Goal: Information Seeking & Learning: Compare options

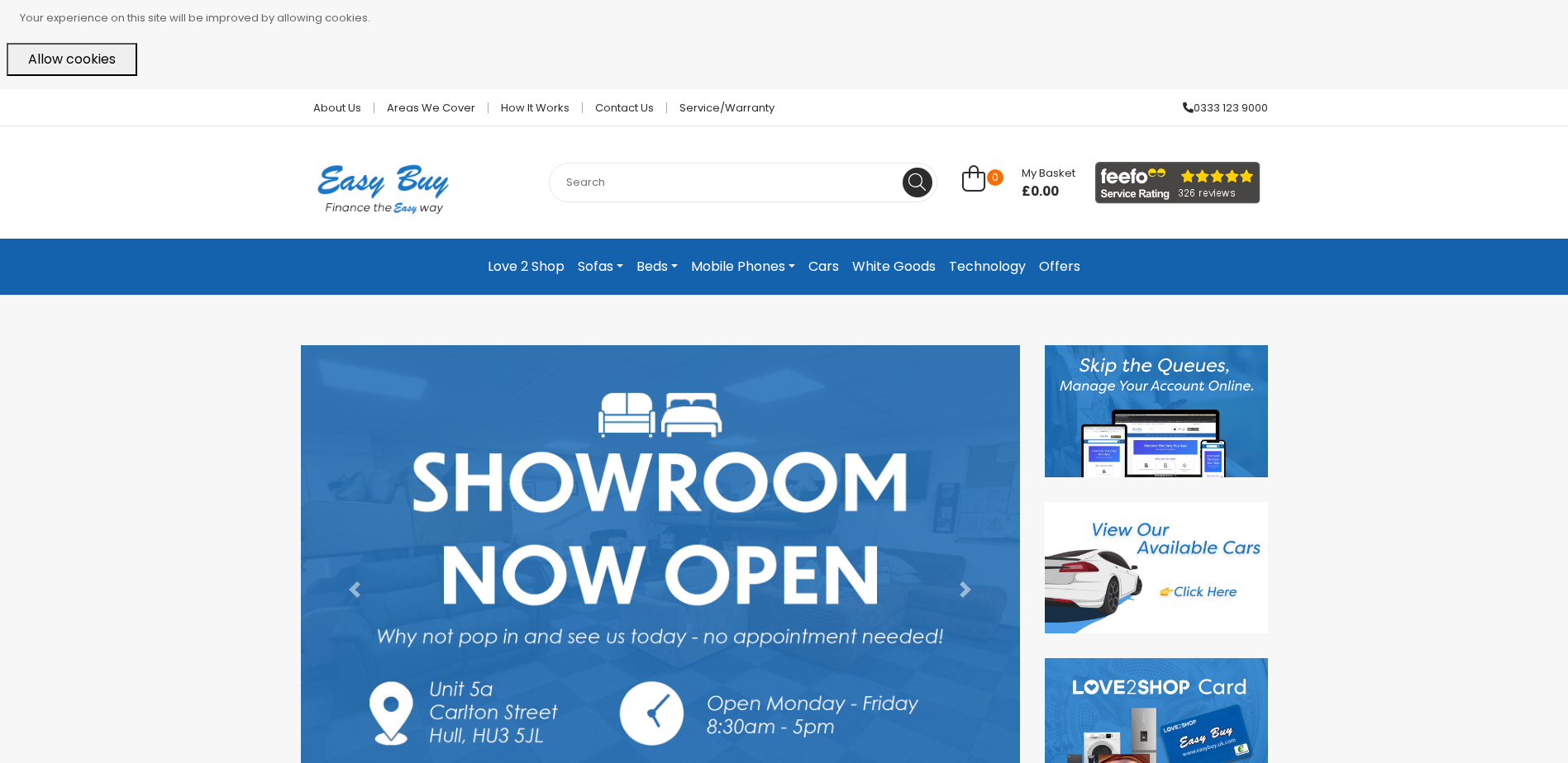
click at [754, 266] on link "Mobile Phones" at bounding box center [742, 267] width 118 height 30
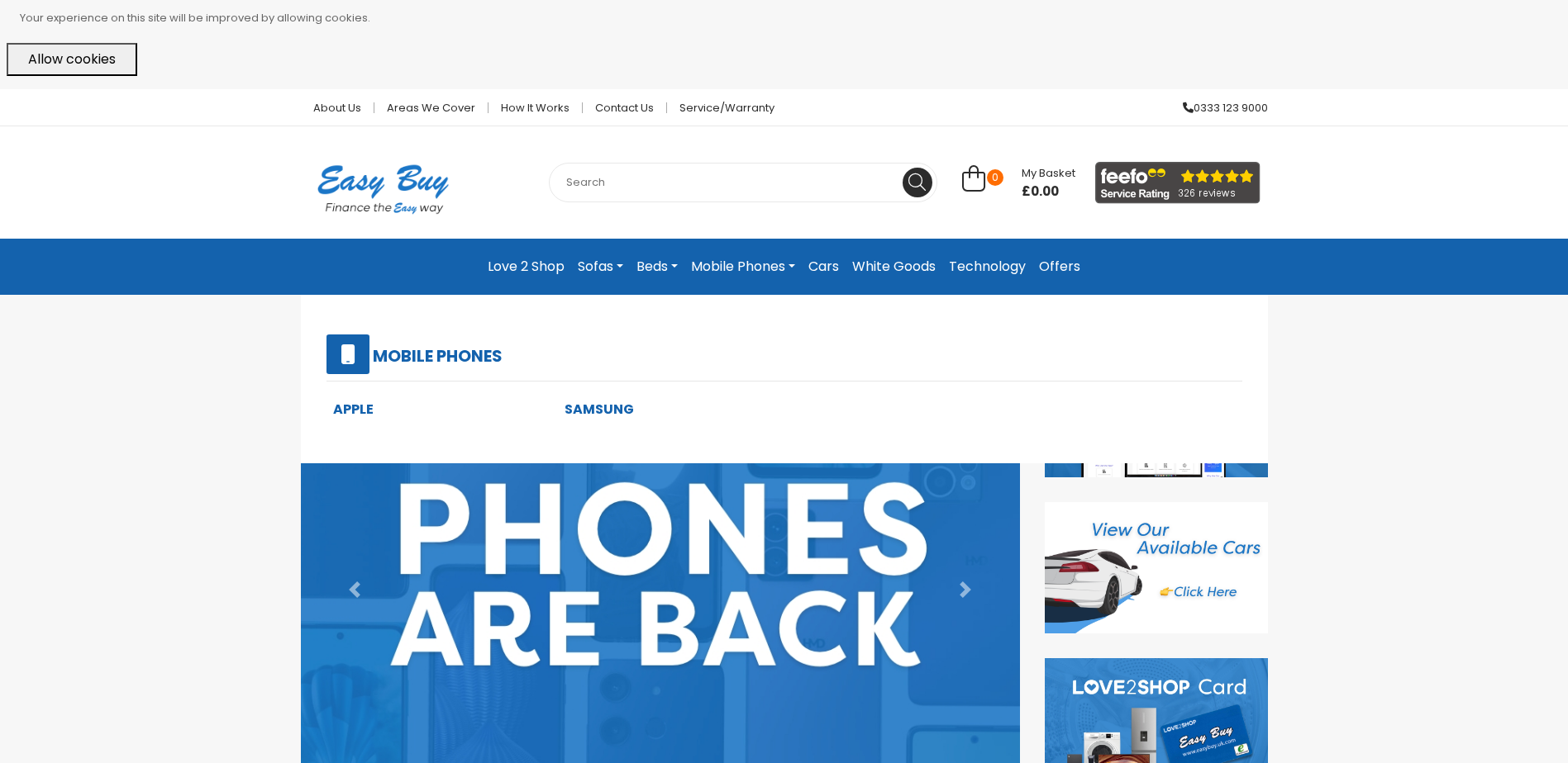
click at [596, 408] on link "Samsung" at bounding box center [599, 409] width 69 height 19
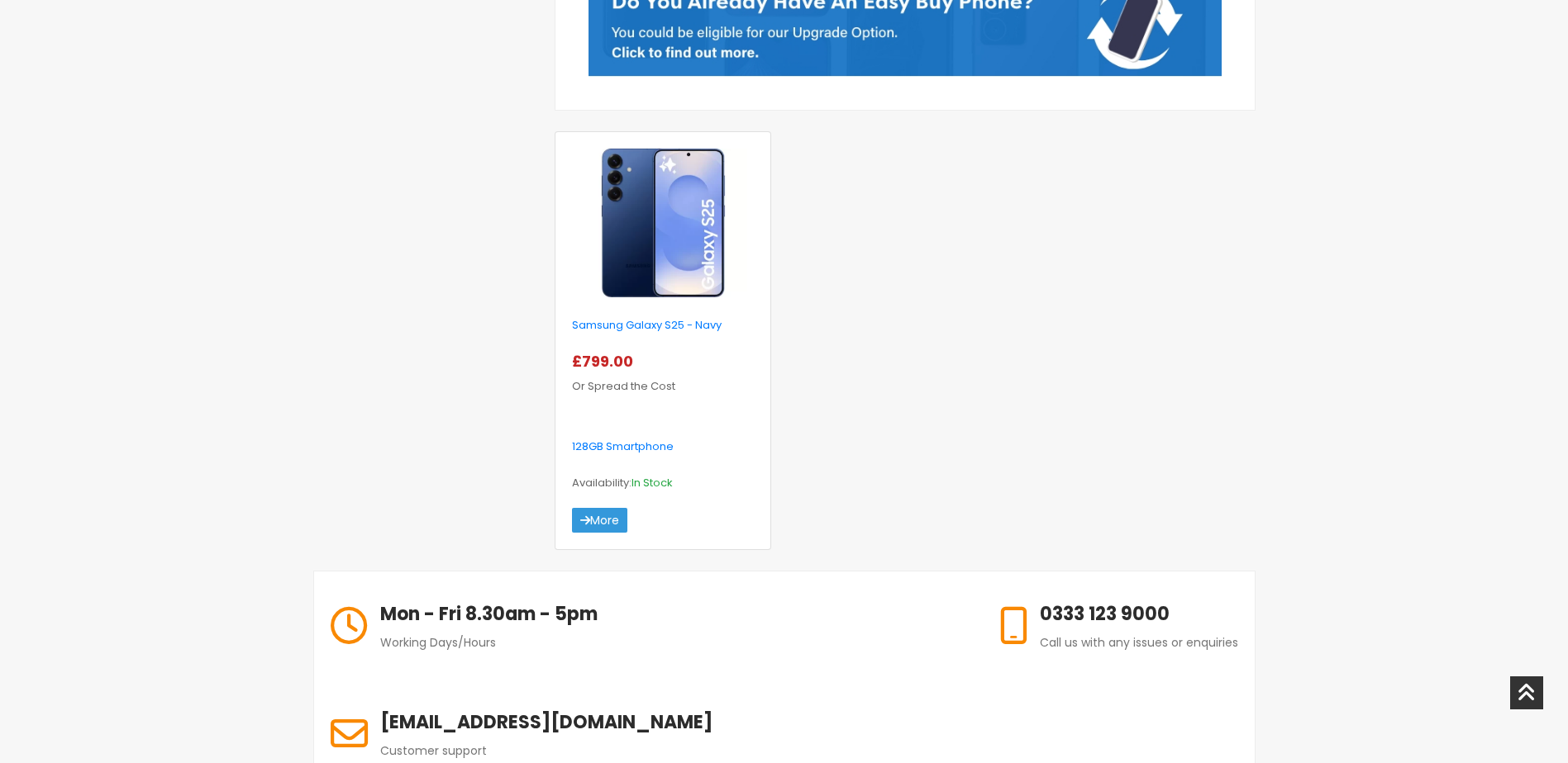
scroll to position [496, 0]
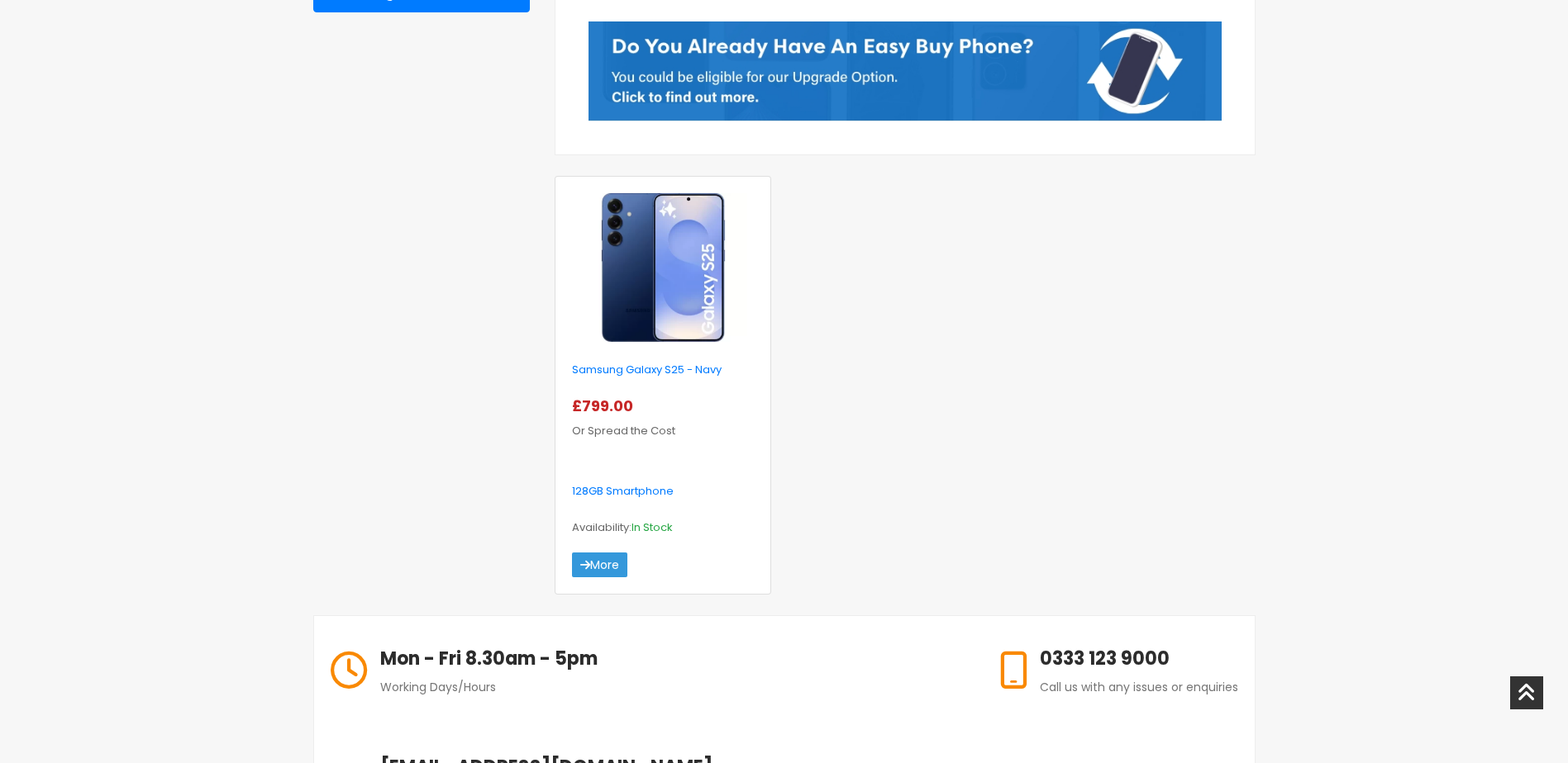
click at [636, 286] on img at bounding box center [663, 268] width 168 height 148
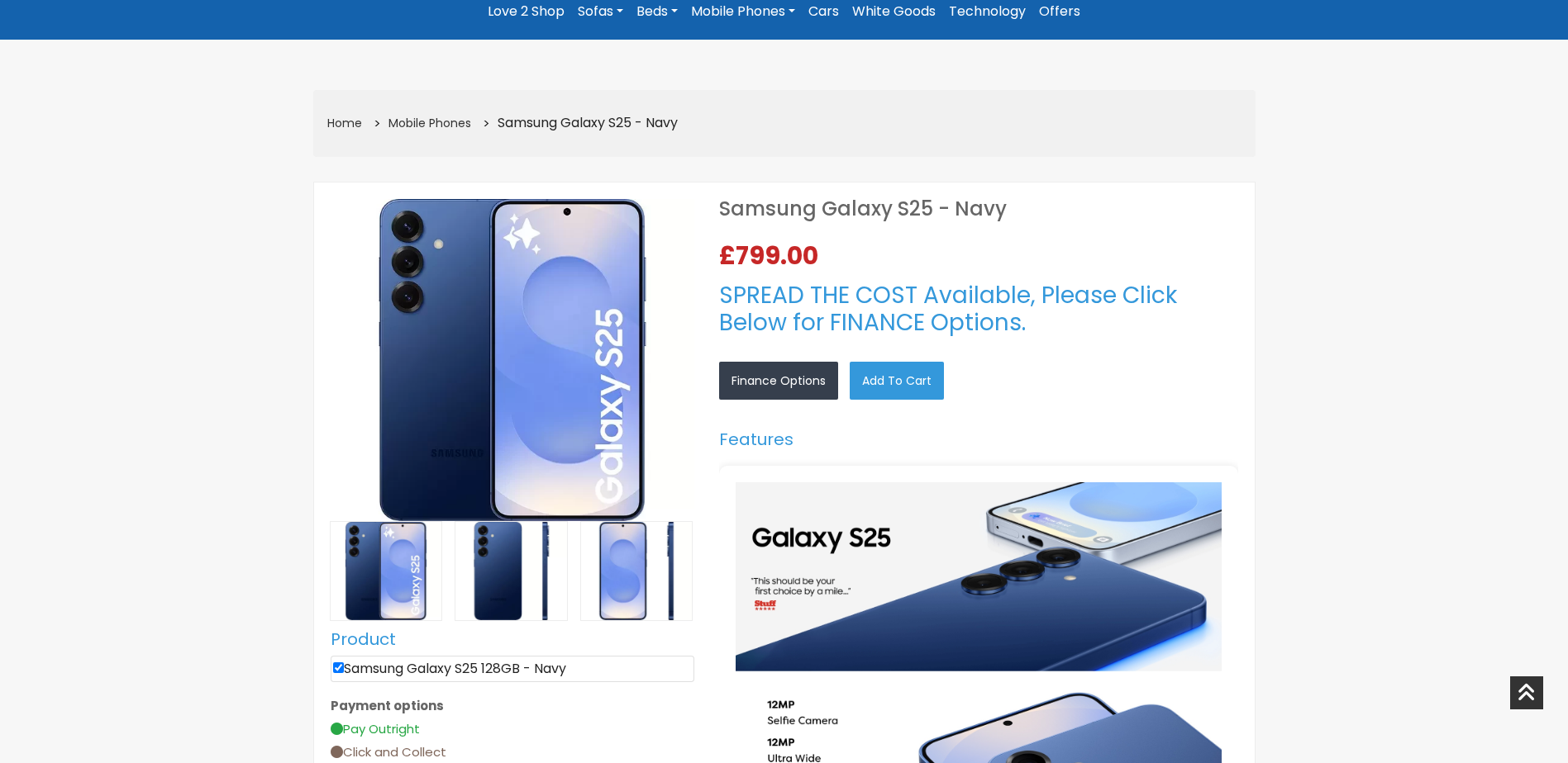
scroll to position [248, 0]
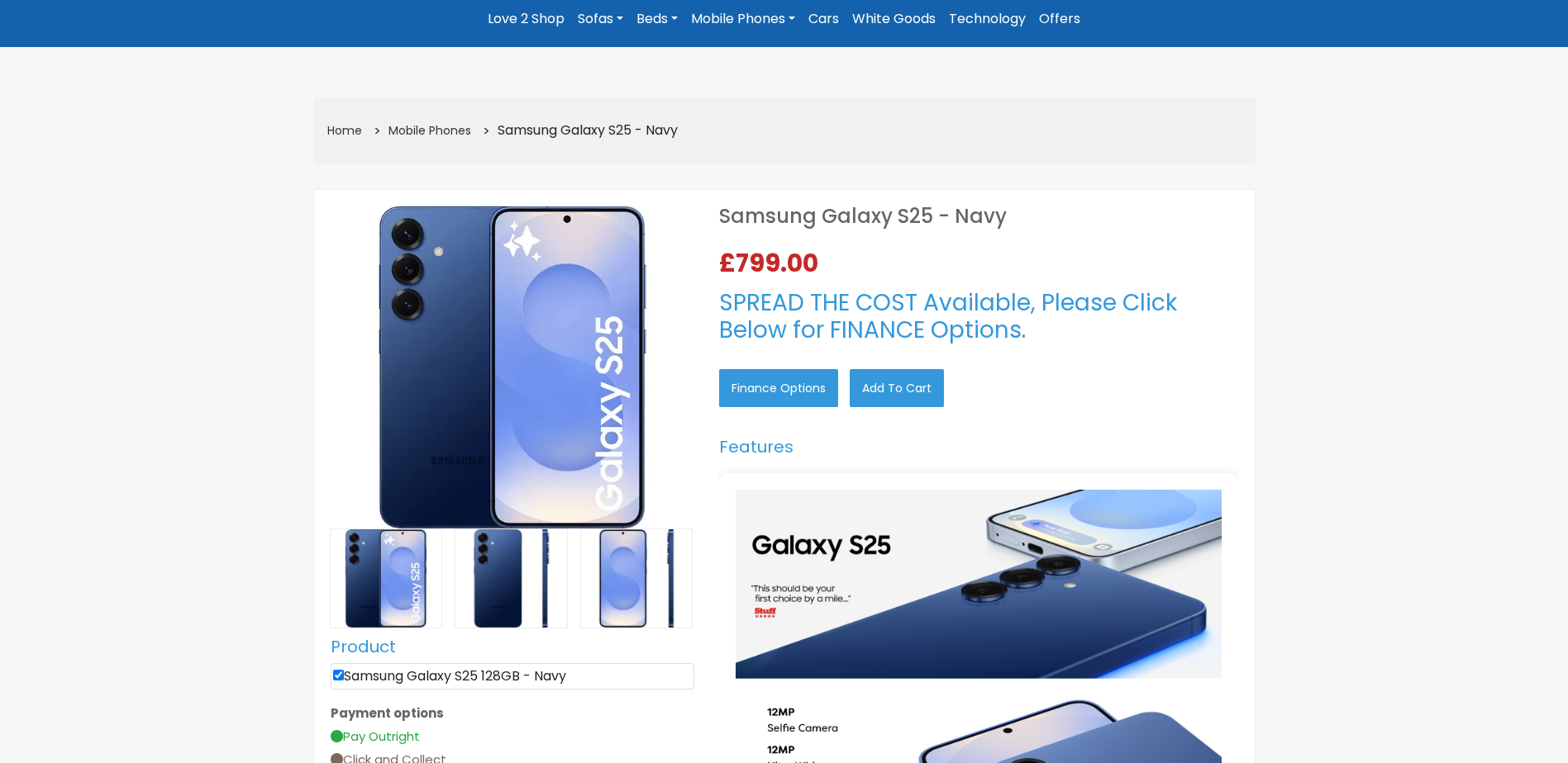
click at [749, 383] on link "Finance Options" at bounding box center [778, 388] width 119 height 38
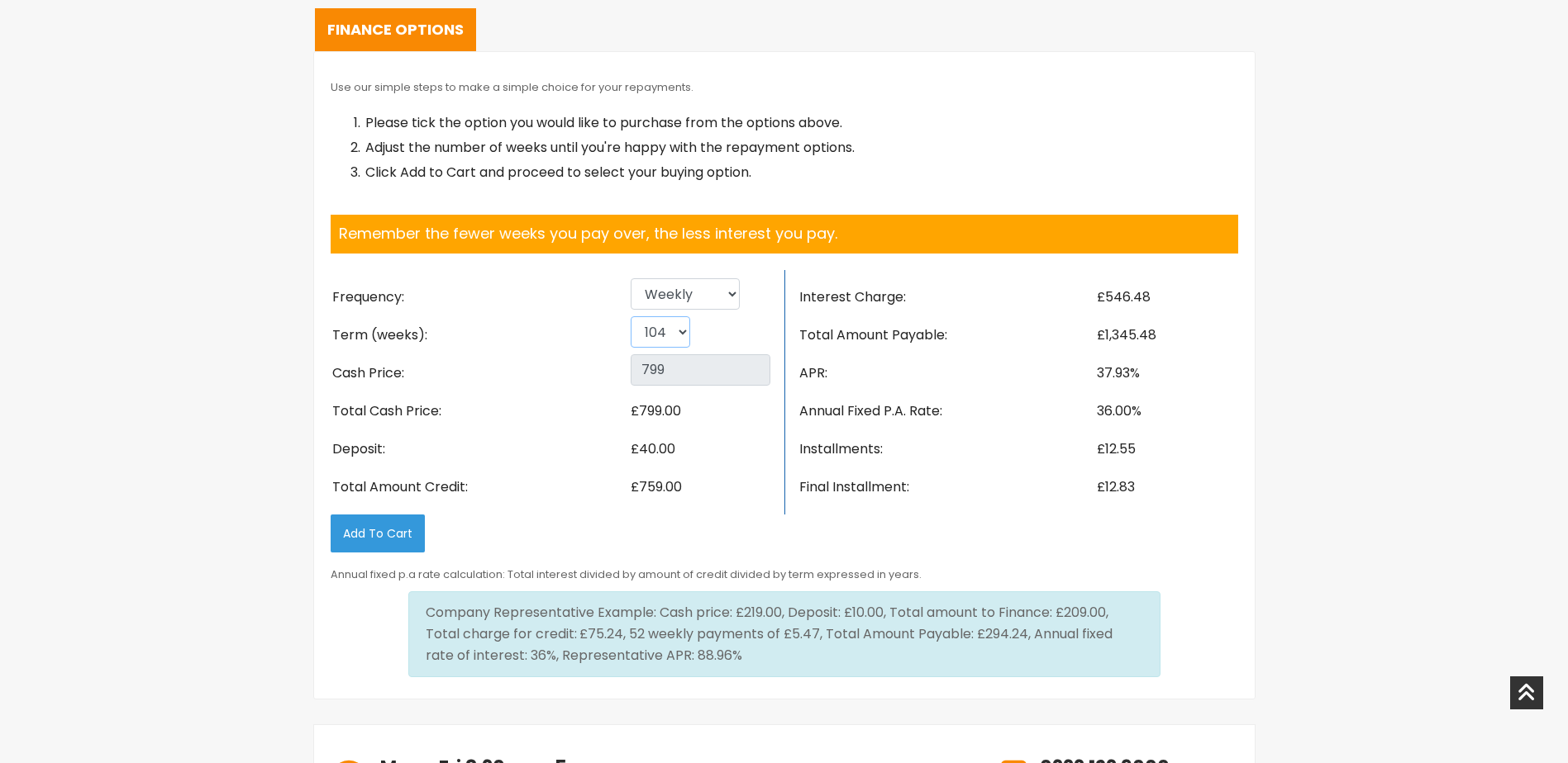
click at [682, 333] on select "26 52 78 104" at bounding box center [660, 332] width 59 height 32
select select "52"
click at [631, 316] on select "26 52 78 104" at bounding box center [660, 332] width 59 height 32
click at [708, 302] on select "Weekly Fortnightly 4 weekly Monthly" at bounding box center [685, 295] width 109 height 32
click at [631, 279] on select "Weekly Fortnightly 4 weekly Monthly" at bounding box center [685, 295] width 109 height 32
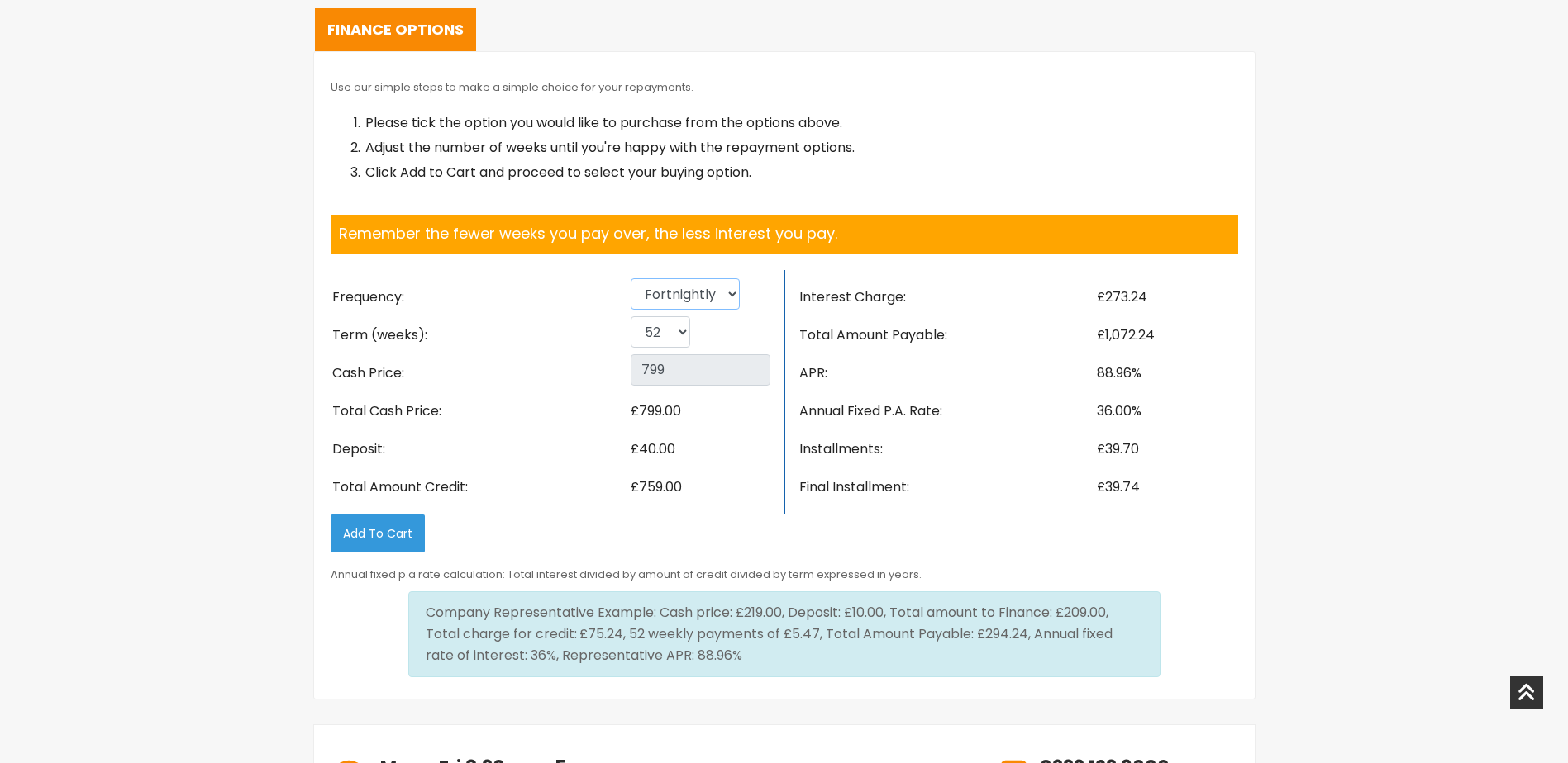
click at [712, 294] on select "Weekly Fortnightly 4 weekly Monthly" at bounding box center [685, 295] width 109 height 32
select select "Monthly"
click at [631, 279] on select "Weekly Fortnightly 4 weekly Monthly" at bounding box center [685, 295] width 109 height 32
click at [713, 290] on select "Weekly Fortnightly 4 weekly Monthly" at bounding box center [685, 295] width 109 height 32
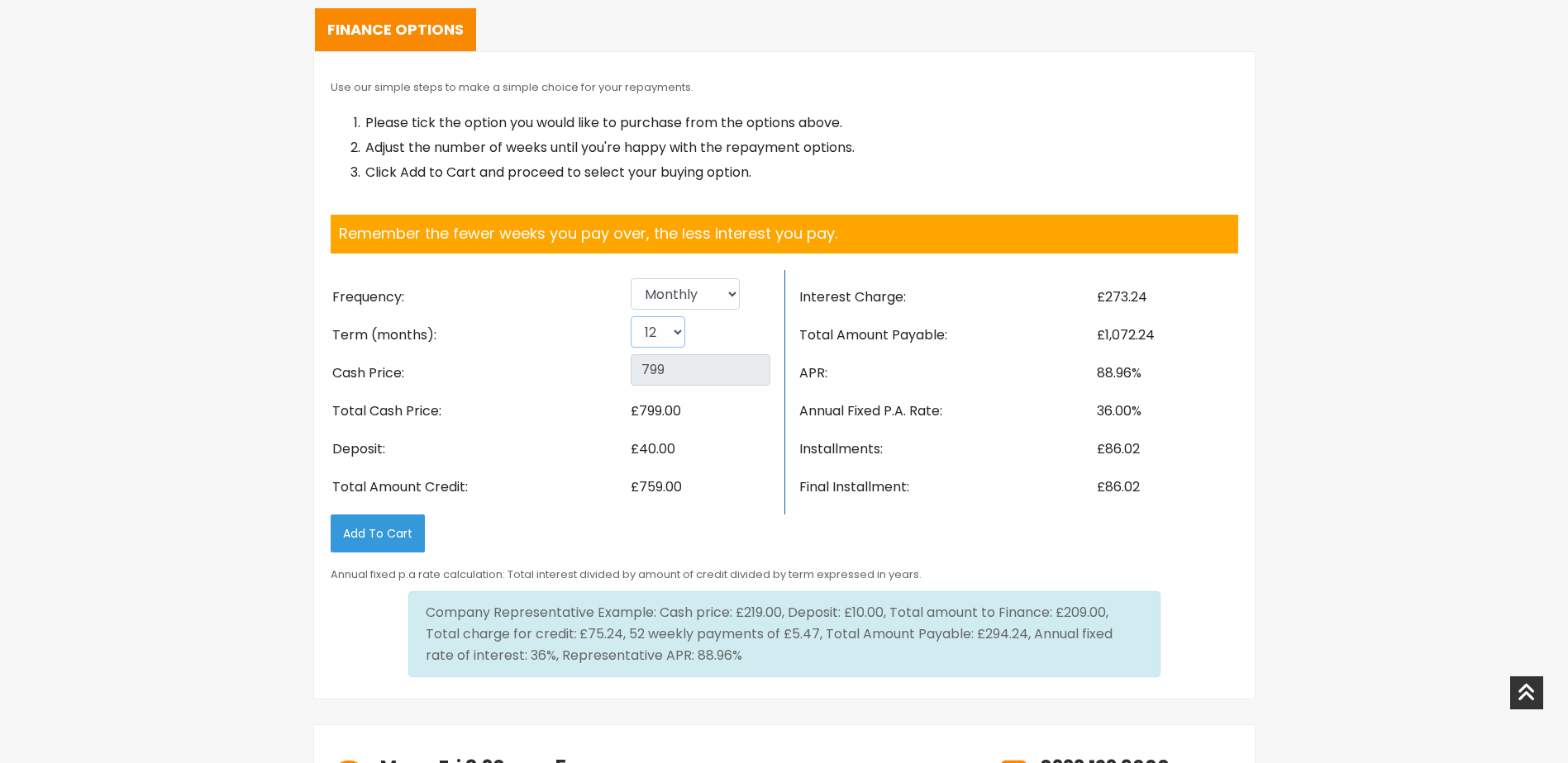
click at [675, 342] on select "6 12 18 24" at bounding box center [657, 332] width 54 height 32
select select "6"
click at [631, 316] on select "6 12 18 24" at bounding box center [657, 332] width 54 height 32
click at [658, 332] on select "6 12 18 24" at bounding box center [657, 332] width 54 height 32
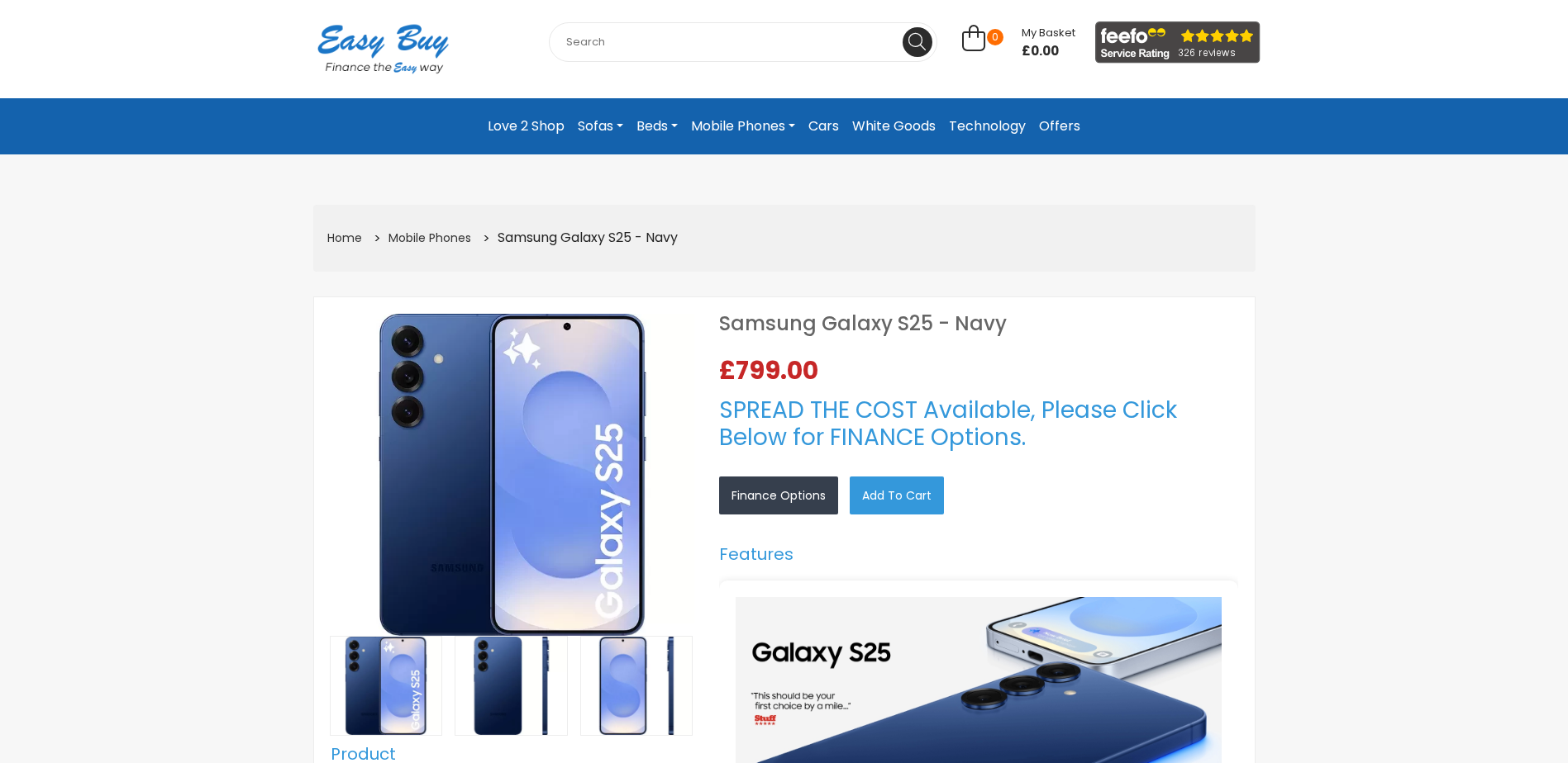
scroll to position [0, 0]
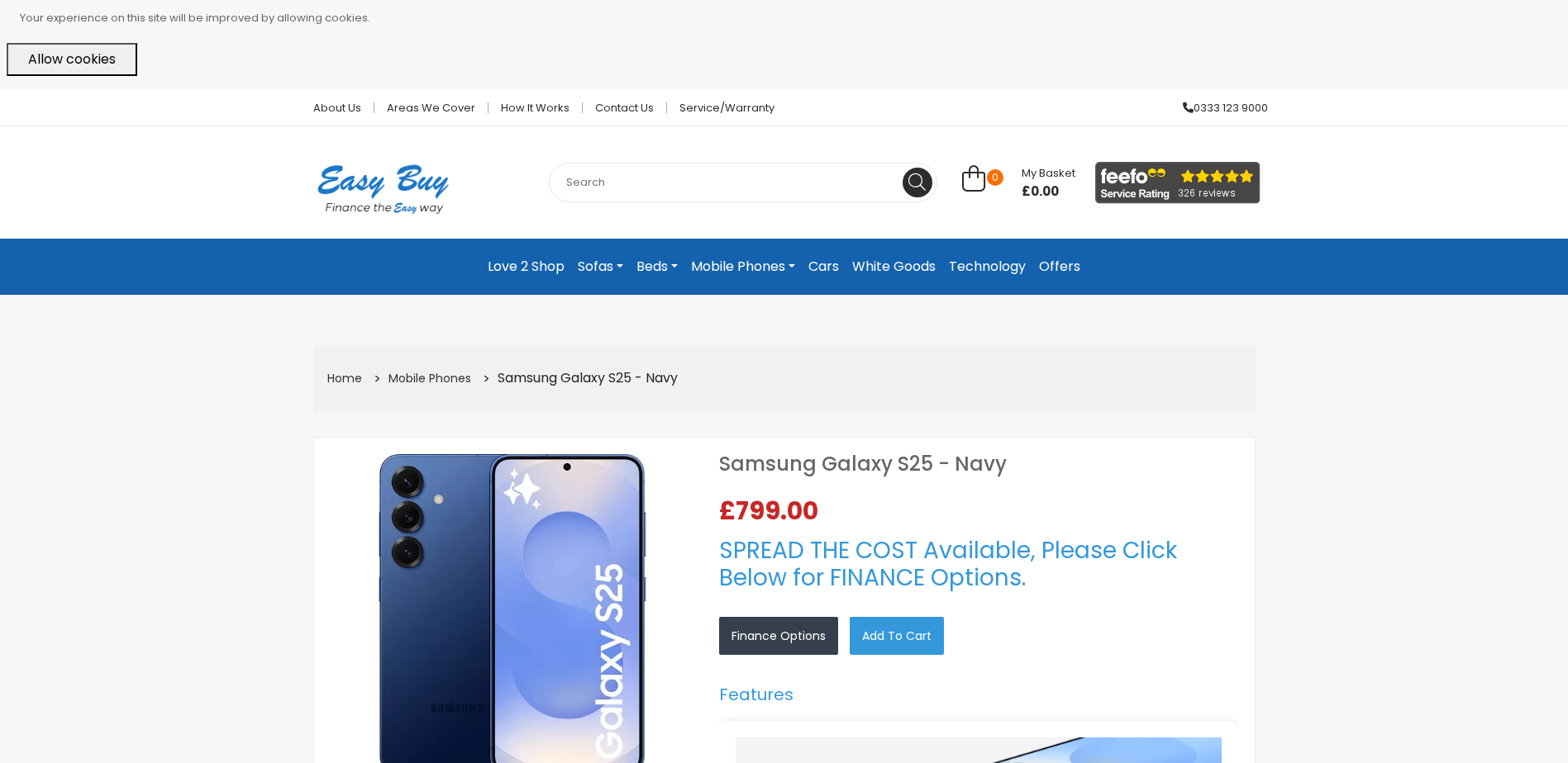
click at [751, 270] on link "Mobile Phones" at bounding box center [742, 267] width 118 height 30
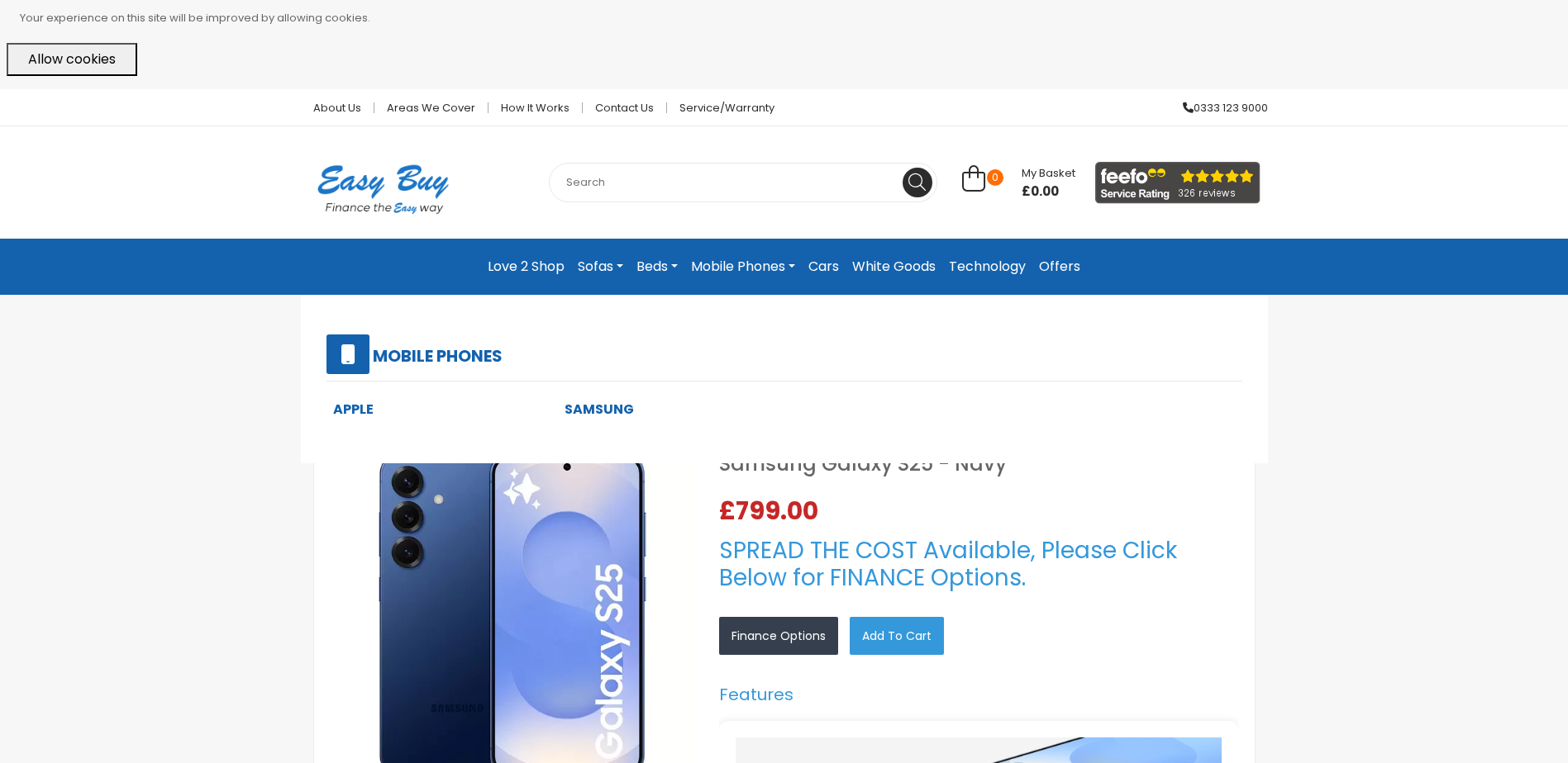
click at [357, 408] on link "Apple" at bounding box center [353, 409] width 41 height 19
